Goal: Obtain resource: Download file/media

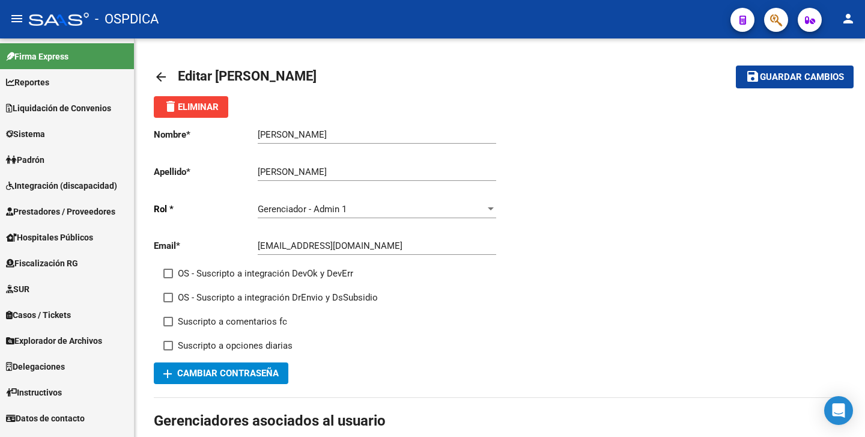
click at [44, 157] on span "Padrón" at bounding box center [25, 159] width 38 height 13
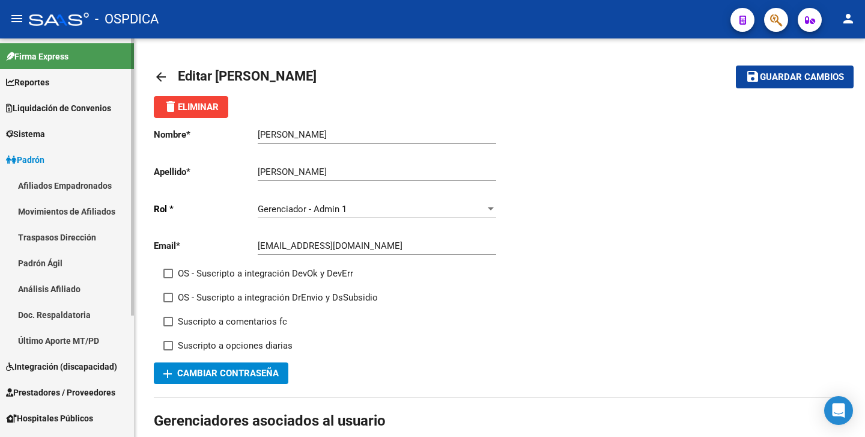
click at [44, 157] on span "Padrón" at bounding box center [25, 159] width 38 height 13
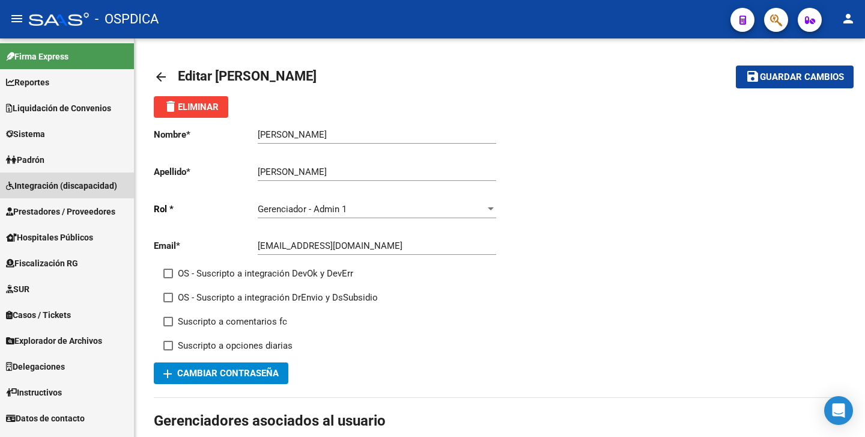
click at [79, 185] on span "Integración (discapacidad)" at bounding box center [61, 185] width 111 height 13
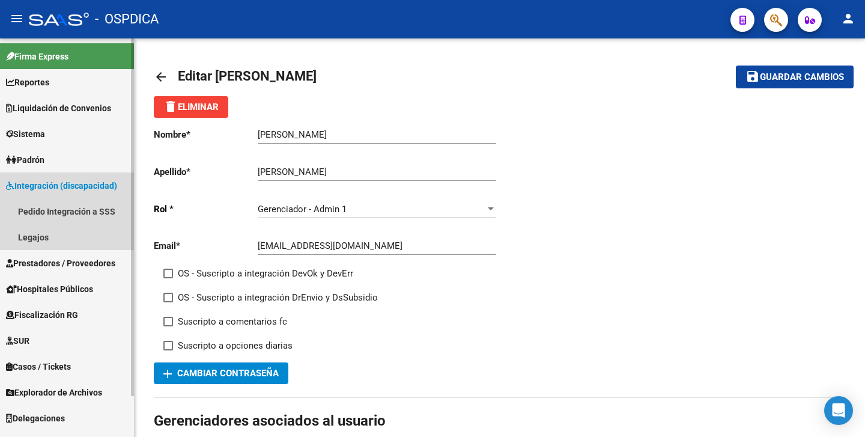
click at [79, 185] on span "Integración (discapacidad)" at bounding box center [61, 185] width 111 height 13
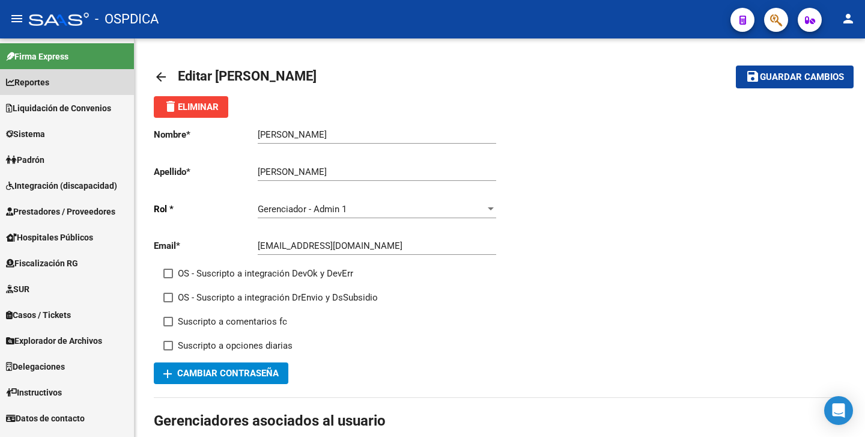
click at [49, 81] on span "Reportes" at bounding box center [27, 82] width 43 height 13
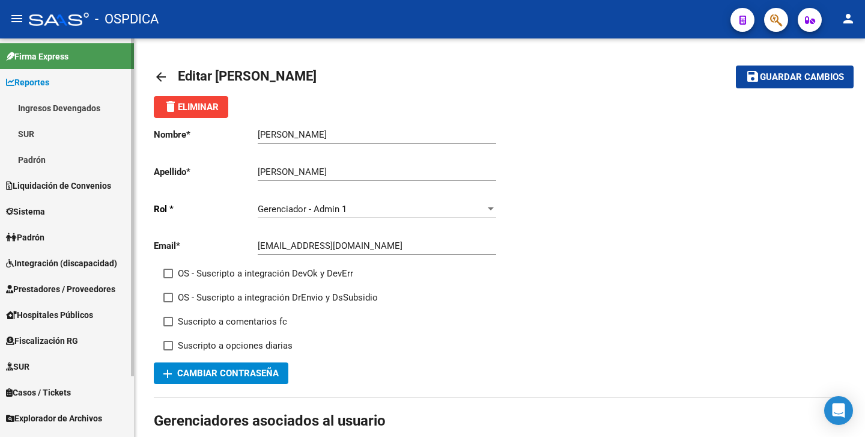
click at [49, 81] on span "Reportes" at bounding box center [27, 82] width 43 height 13
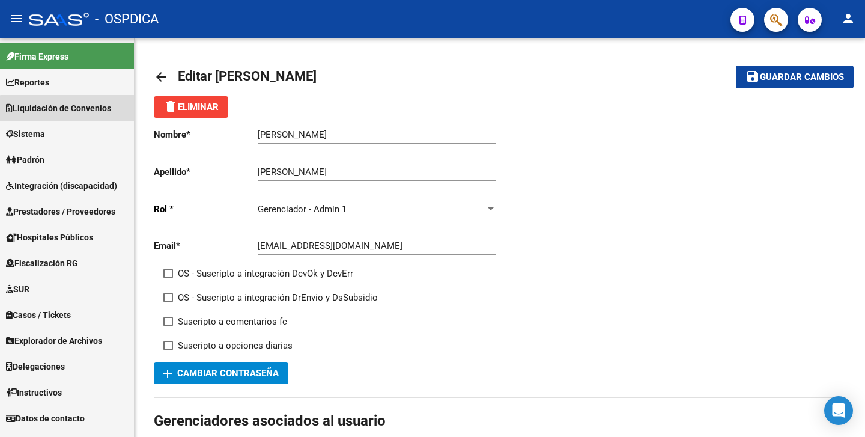
click at [85, 110] on span "Liquidación de Convenios" at bounding box center [58, 108] width 105 height 13
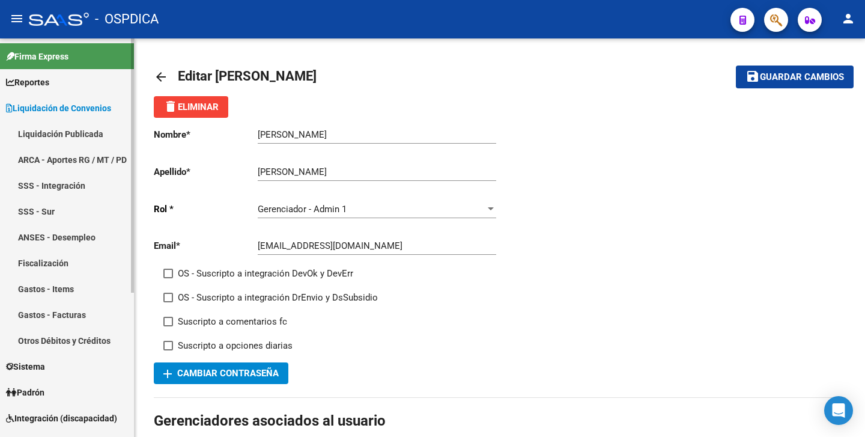
click at [79, 150] on link "ARCA - Aportes RG / MT / PD" at bounding box center [67, 160] width 134 height 26
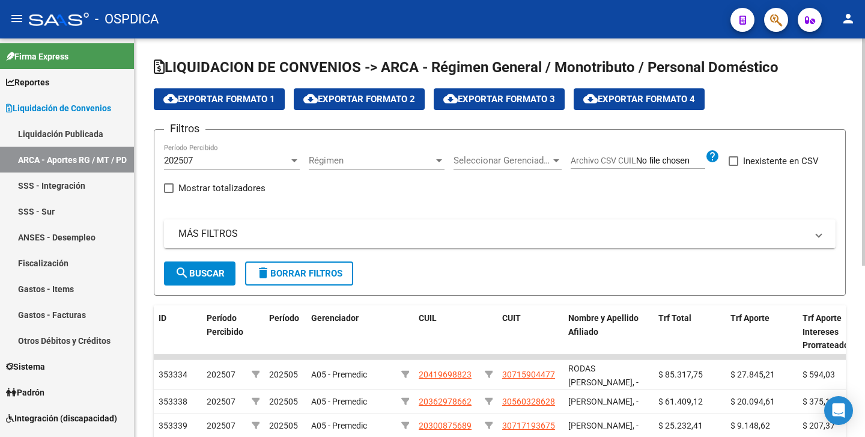
click at [267, 159] on div "202507" at bounding box center [226, 160] width 125 height 11
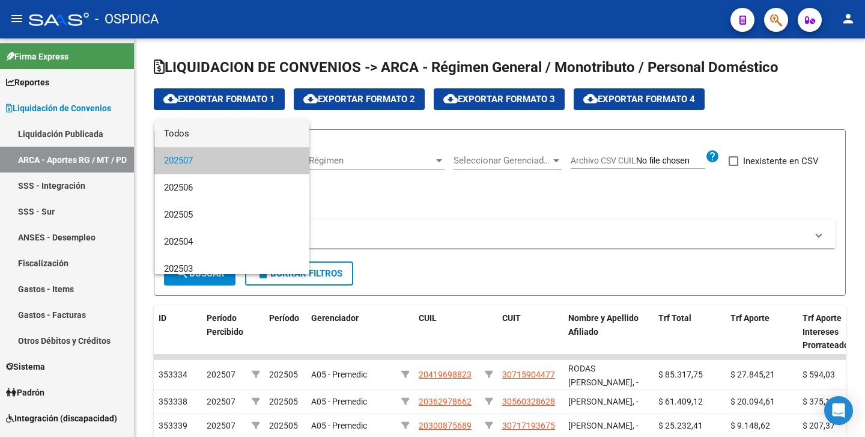
click at [246, 136] on span "Todos" at bounding box center [232, 133] width 136 height 27
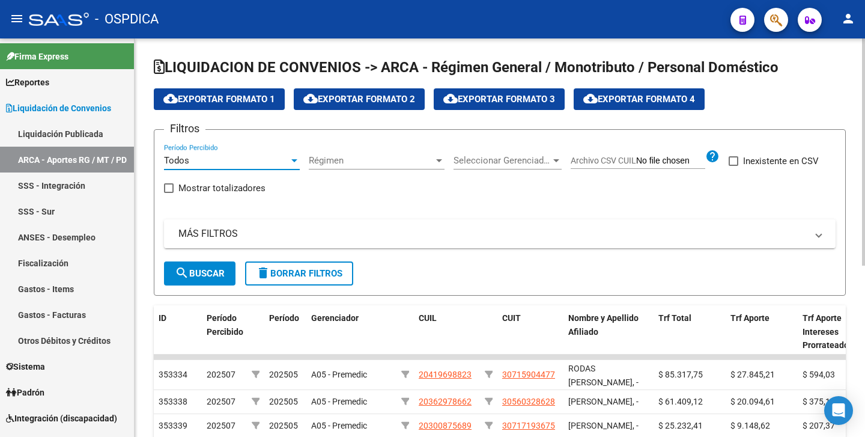
click at [263, 161] on div "Todos" at bounding box center [226, 160] width 125 height 11
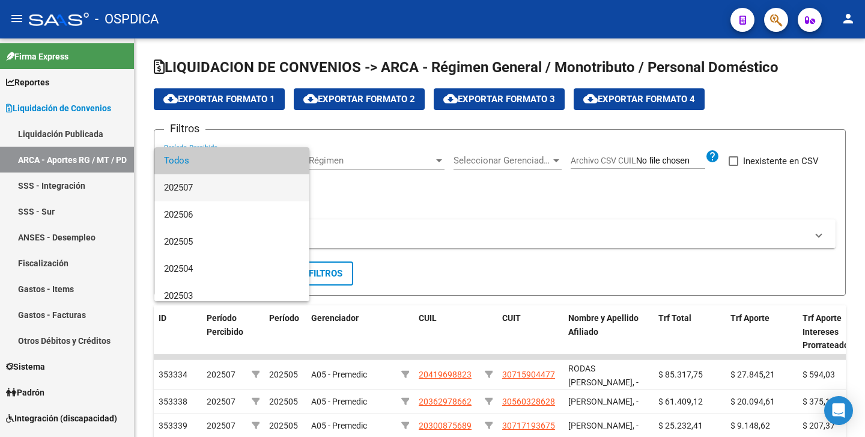
click at [203, 184] on span "202507" at bounding box center [232, 187] width 136 height 27
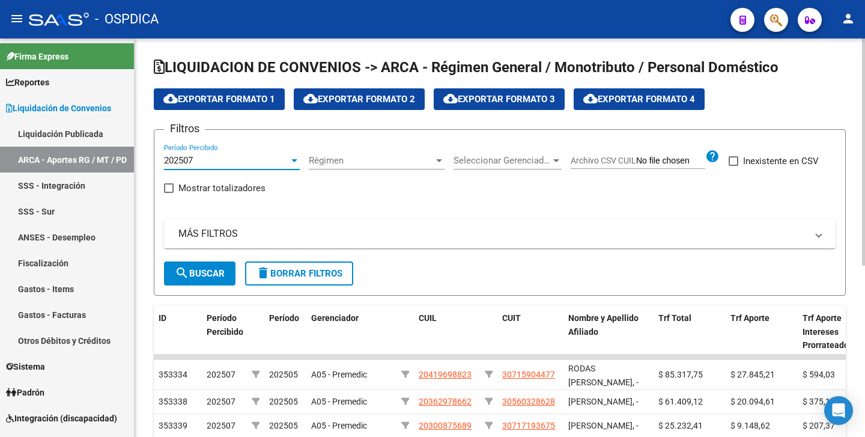
click at [270, 159] on div "202507" at bounding box center [226, 160] width 125 height 11
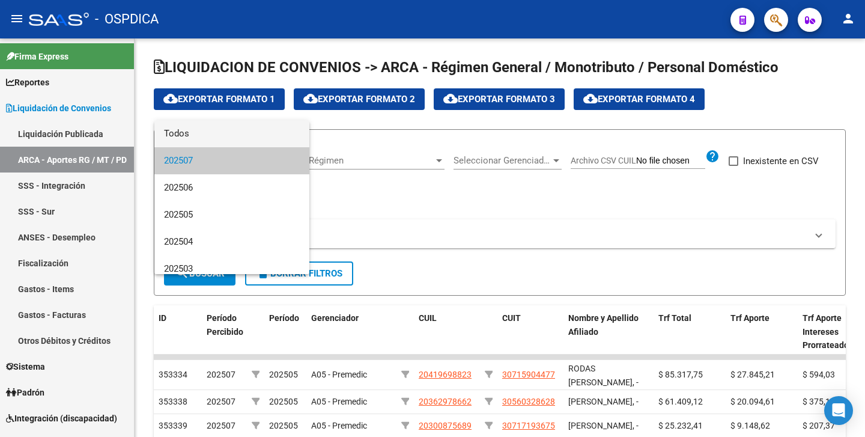
click at [194, 142] on span "Todos" at bounding box center [232, 133] width 136 height 27
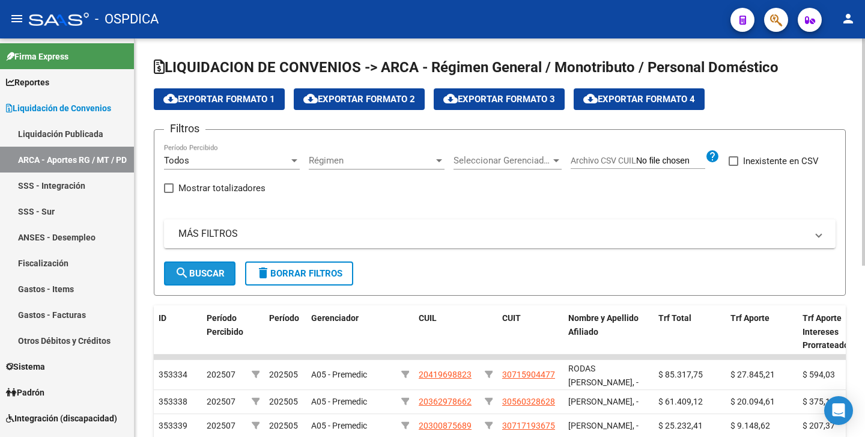
click at [225, 273] on span "search Buscar" at bounding box center [200, 273] width 50 height 11
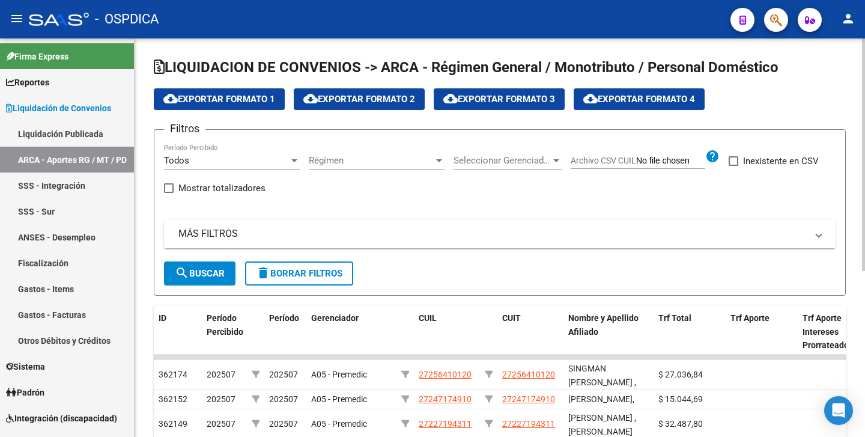
click at [202, 91] on button "cloud_download Exportar Formato 1" at bounding box center [219, 99] width 131 height 22
